Goal: Information Seeking & Learning: Learn about a topic

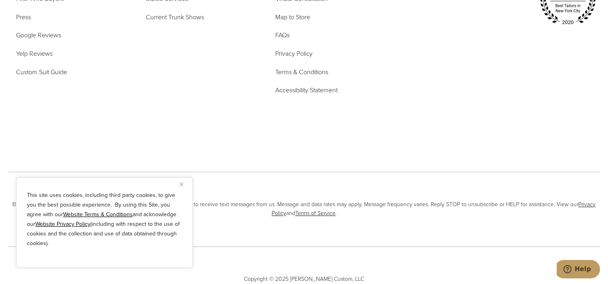
scroll to position [4001, 0]
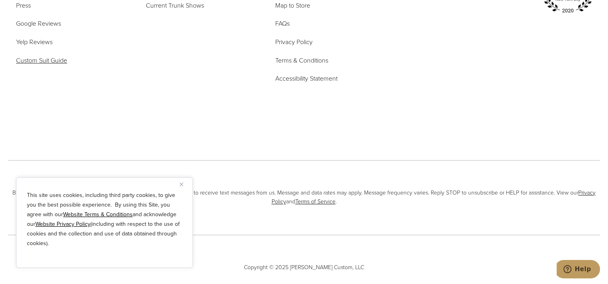
click at [45, 56] on span "Custom Suit Guide" at bounding box center [41, 60] width 51 height 9
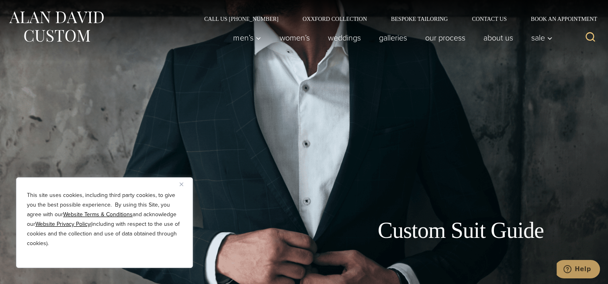
click at [181, 183] on img "Close" at bounding box center [182, 185] width 4 height 4
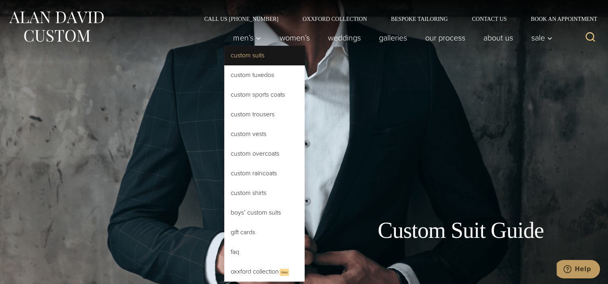
click at [252, 56] on link "Custom Suits" at bounding box center [264, 55] width 80 height 19
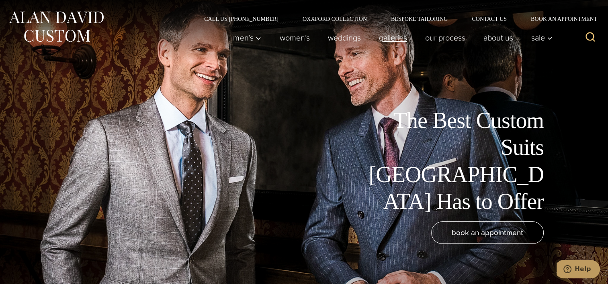
click at [393, 36] on link "Galleries" at bounding box center [393, 38] width 46 height 16
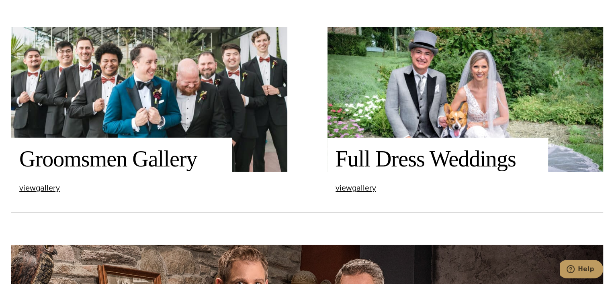
scroll to position [1165, 0]
